Goal: Browse casually

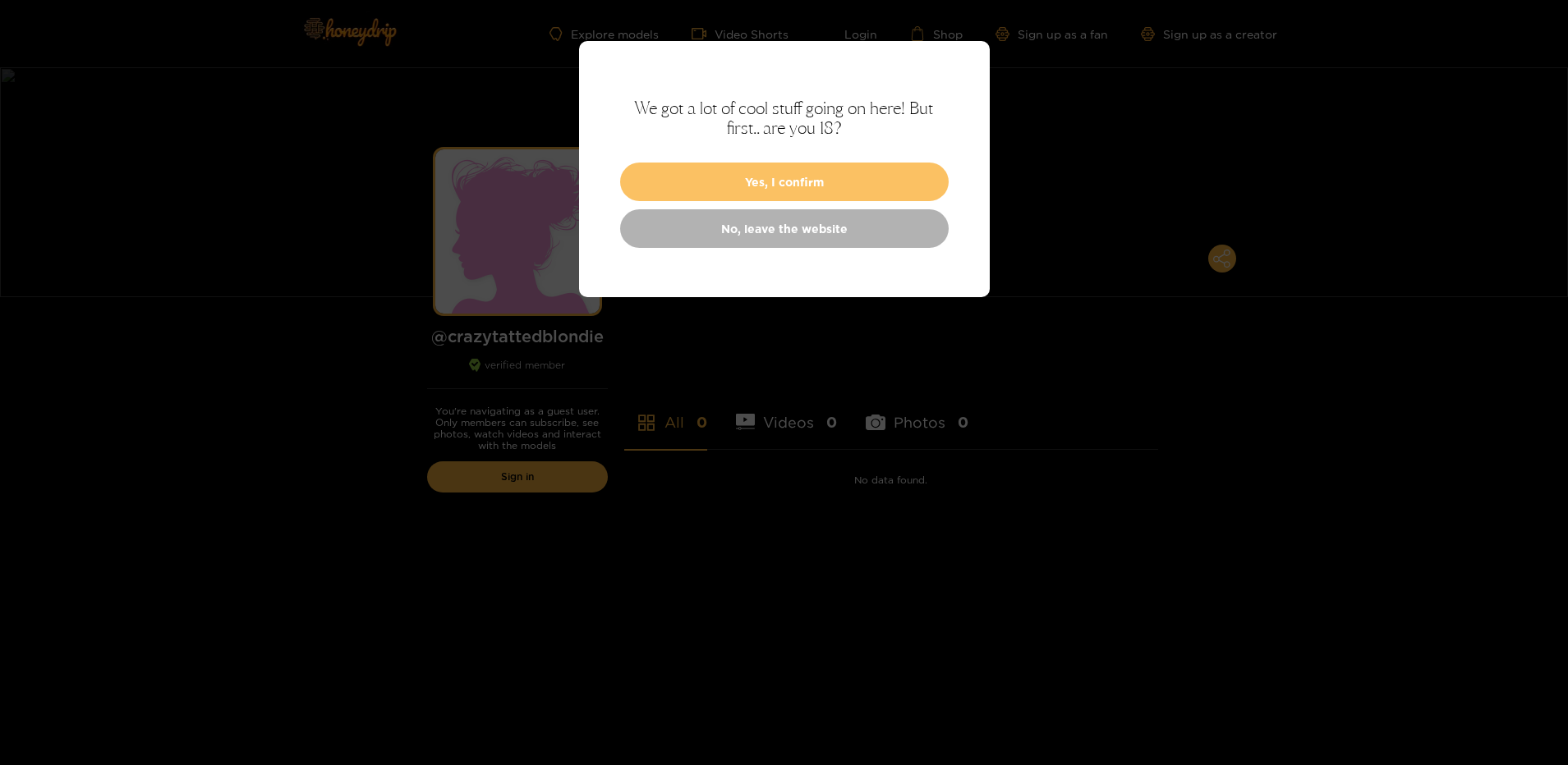
click at [756, 182] on button "Yes, I confirm" at bounding box center [784, 182] width 329 height 39
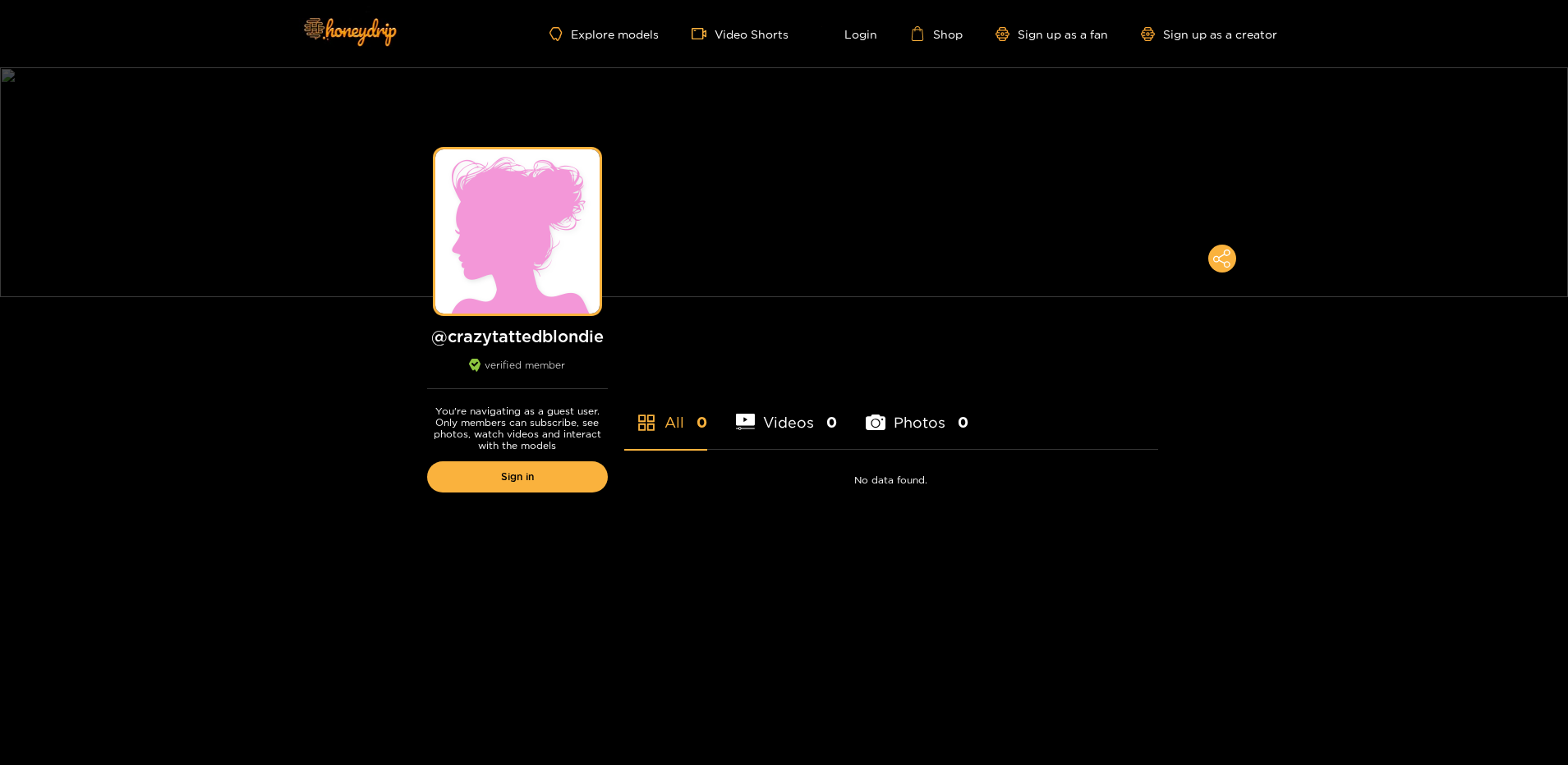
click at [906, 422] on li "Photos 0" at bounding box center [917, 412] width 103 height 73
click at [781, 427] on li "Videos 0" at bounding box center [786, 412] width 102 height 73
click at [555, 208] on div "Preview" at bounding box center [517, 231] width 164 height 164
click at [782, 178] on div "Preview" at bounding box center [784, 183] width 58 height 19
